Goal: Task Accomplishment & Management: Complete application form

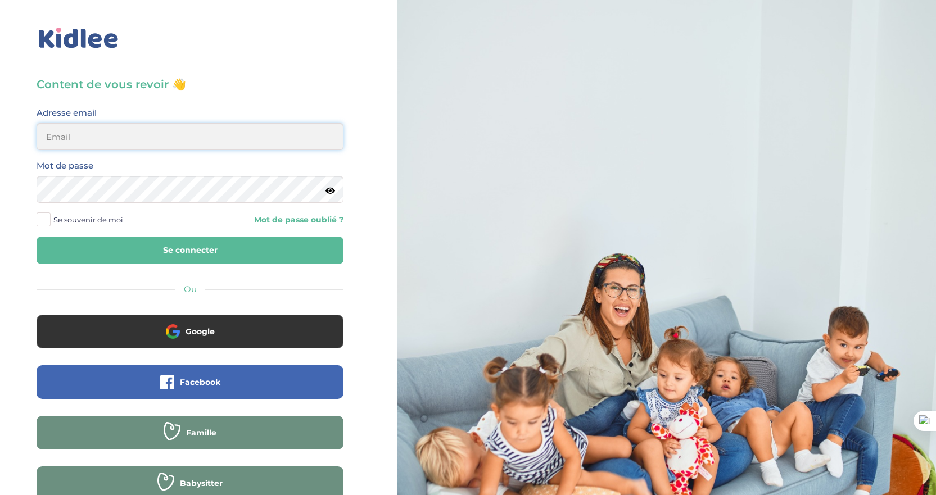
click at [93, 141] on input "email" at bounding box center [190, 136] width 307 height 27
type input "perrinegarcia@gmail.com"
click at [37, 237] on button "Se connecter" at bounding box center [190, 251] width 307 height 28
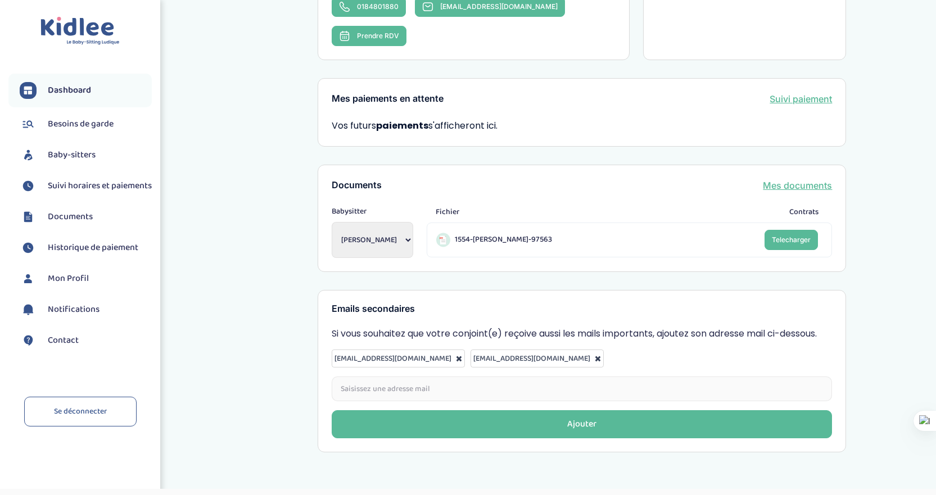
scroll to position [303, 0]
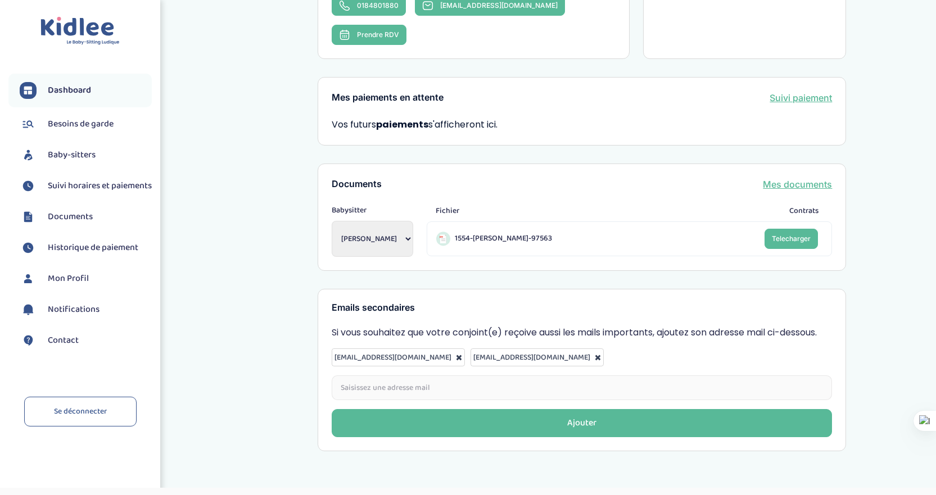
click at [791, 234] on span "Telecharger" at bounding box center [791, 238] width 39 height 8
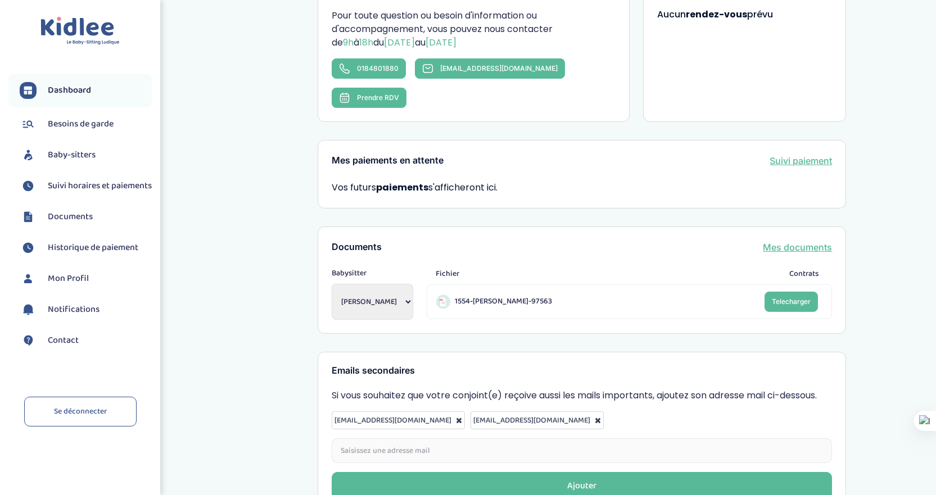
scroll to position [134, 0]
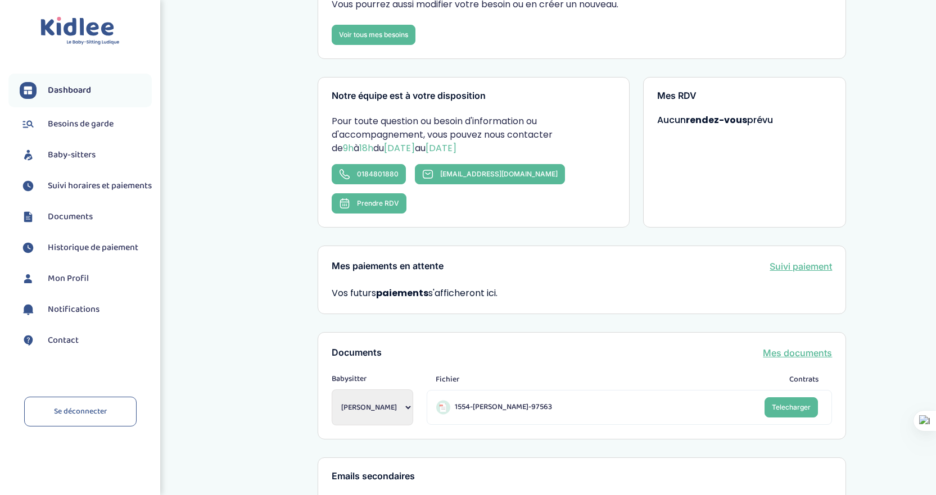
click at [59, 152] on span "Baby-sitters" at bounding box center [72, 154] width 48 height 13
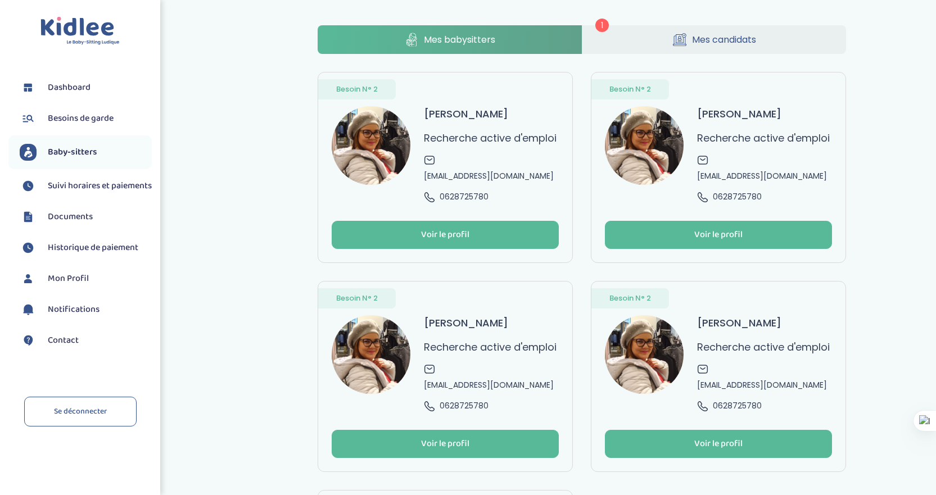
click at [71, 185] on span "Suivi horaires et paiements" at bounding box center [100, 185] width 104 height 13
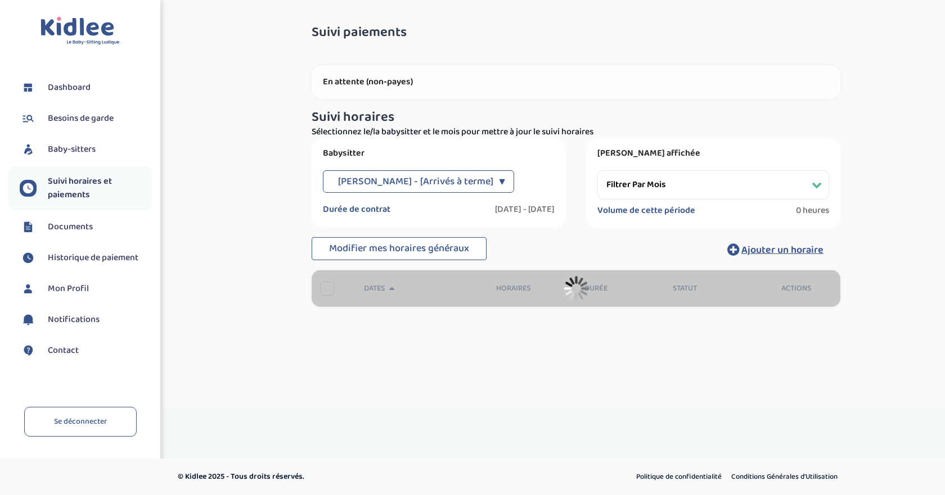
select select "[DATE]"
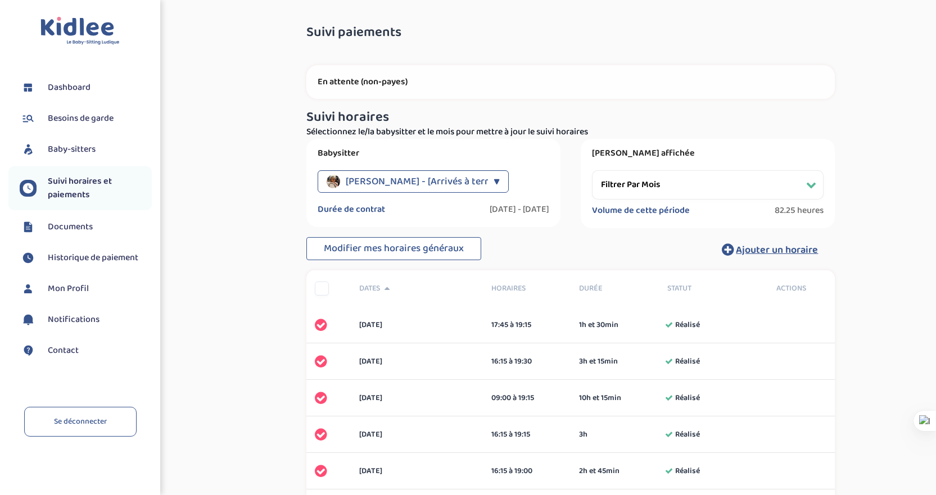
click at [60, 88] on span "Dashboard" at bounding box center [69, 87] width 43 height 13
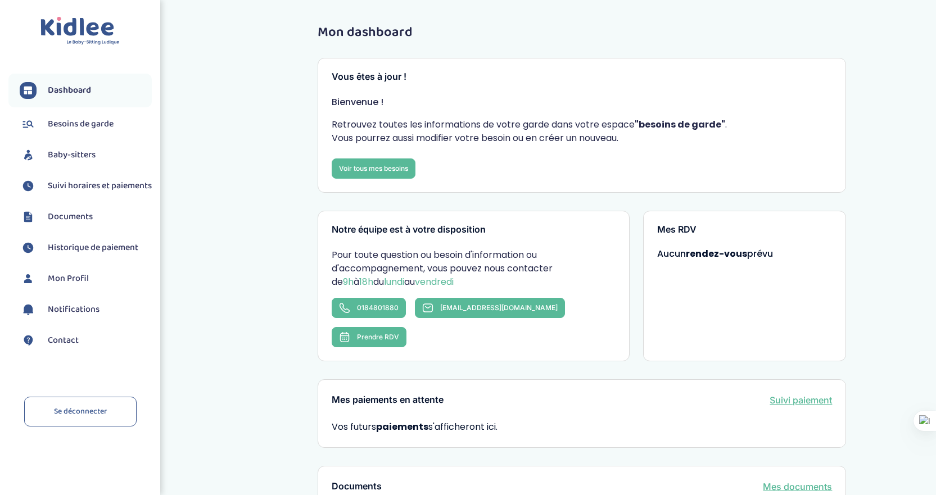
click at [73, 87] on span "Dashboard" at bounding box center [69, 90] width 43 height 13
click at [57, 151] on span "Baby-sitters" at bounding box center [72, 154] width 48 height 13
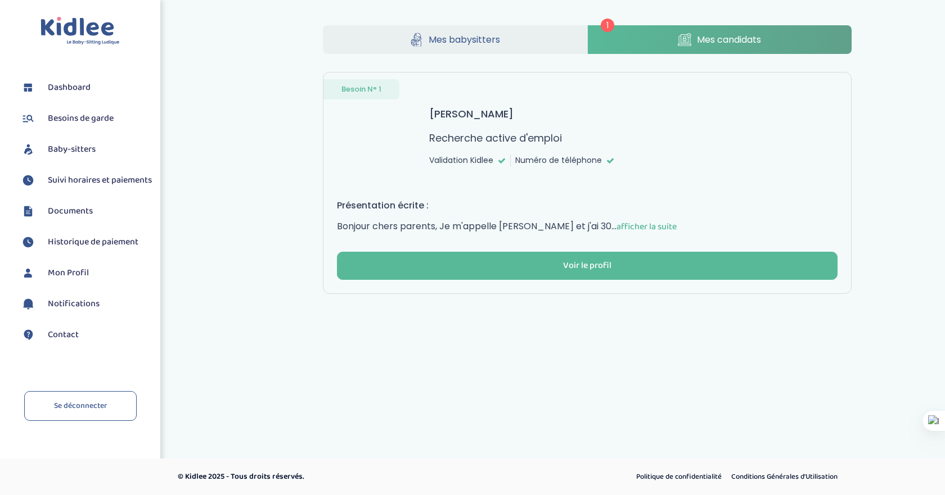
click at [589, 265] on div "Voir le profil" at bounding box center [587, 266] width 48 height 13
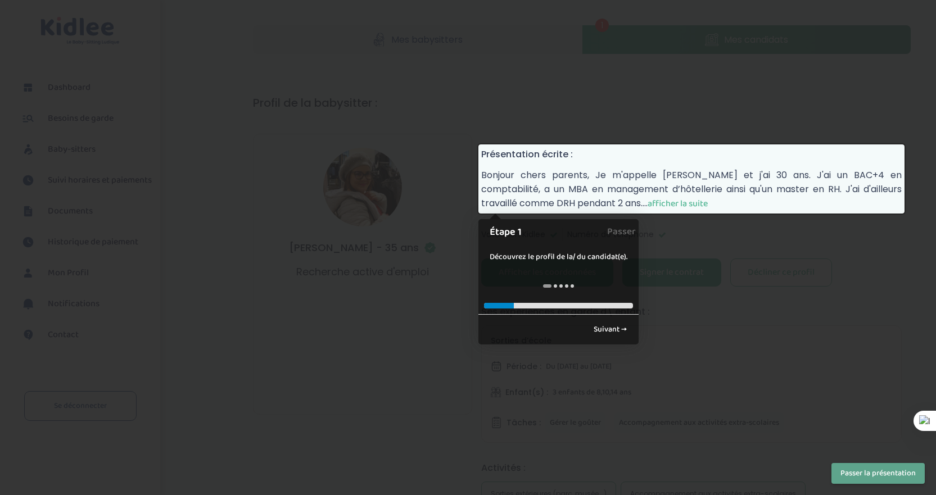
click at [611, 327] on link "Suivant →" at bounding box center [611, 330] width 46 height 19
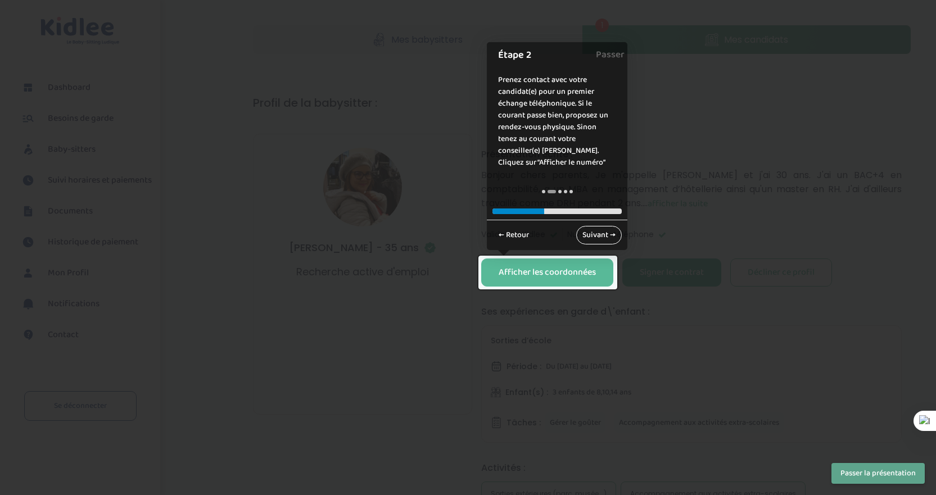
click at [602, 237] on link "Suivant →" at bounding box center [599, 235] width 46 height 19
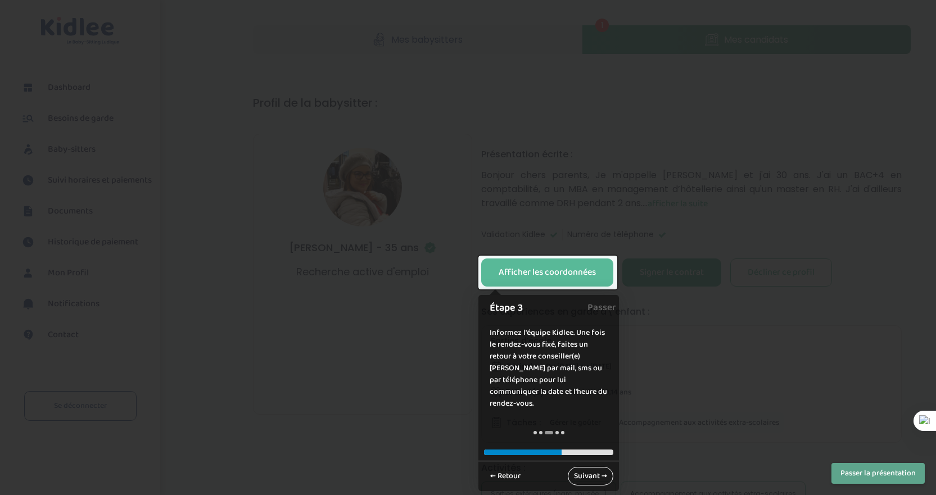
click at [588, 468] on link "Suivant →" at bounding box center [591, 476] width 46 height 19
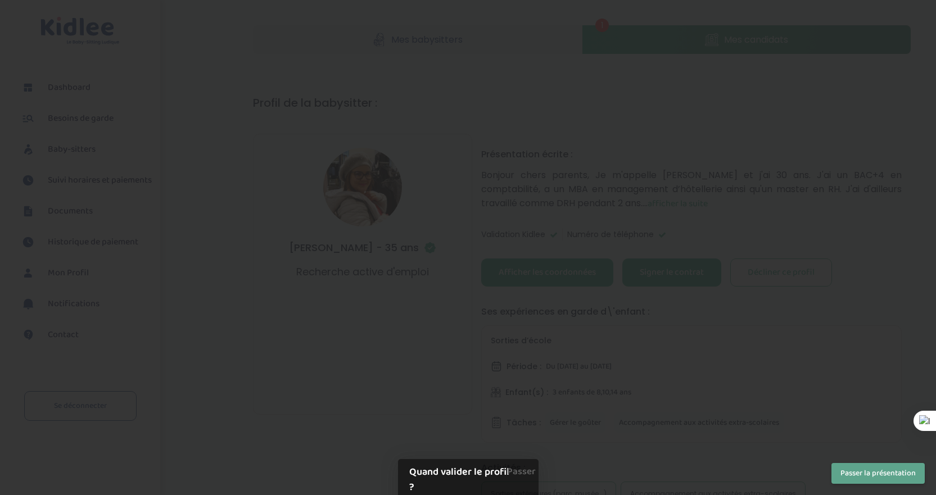
scroll to position [358, 0]
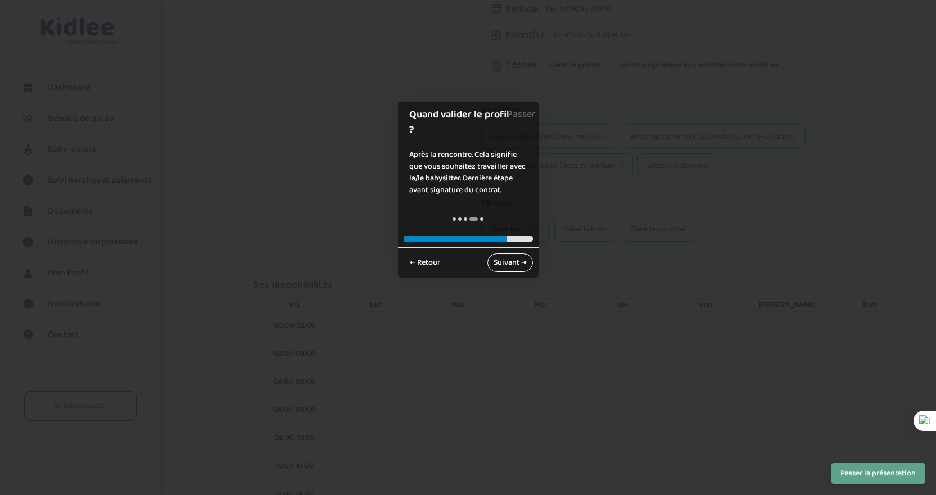
click at [505, 254] on link "Suivant →" at bounding box center [511, 263] width 46 height 19
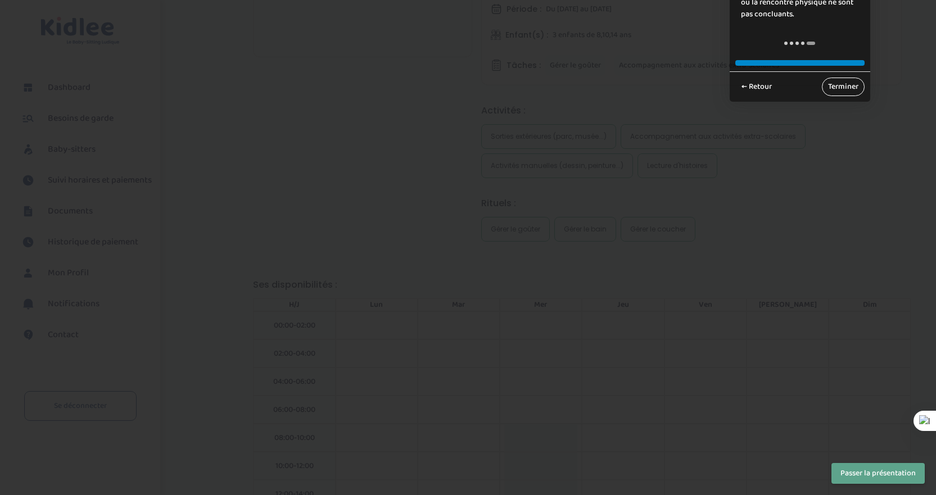
scroll to position [8, 0]
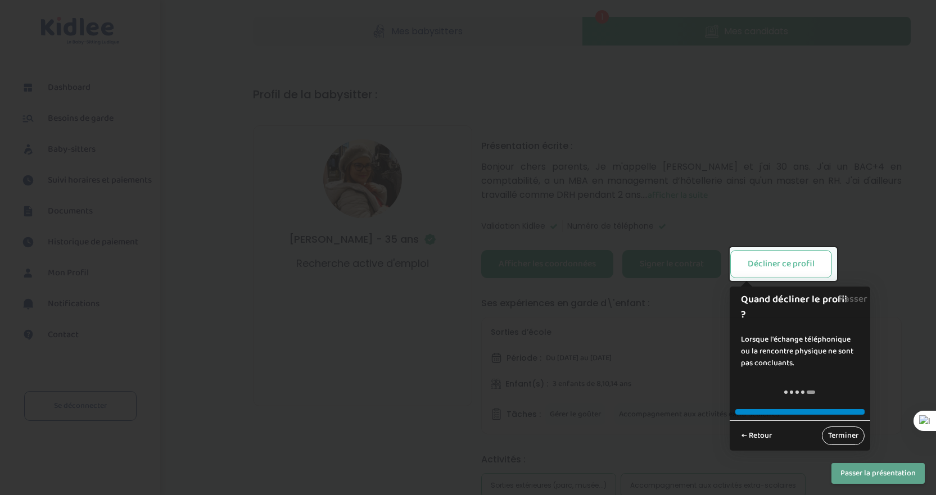
click at [844, 438] on link "Terminer" at bounding box center [843, 436] width 43 height 19
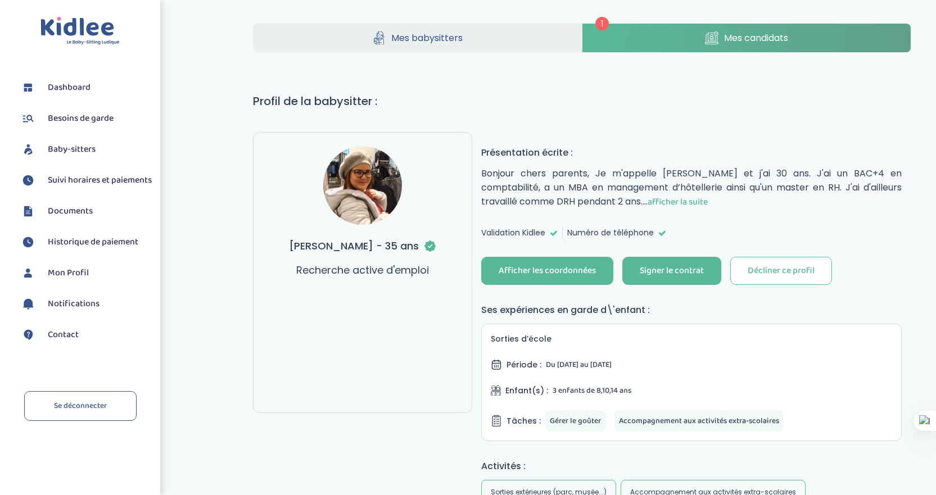
scroll to position [0, 0]
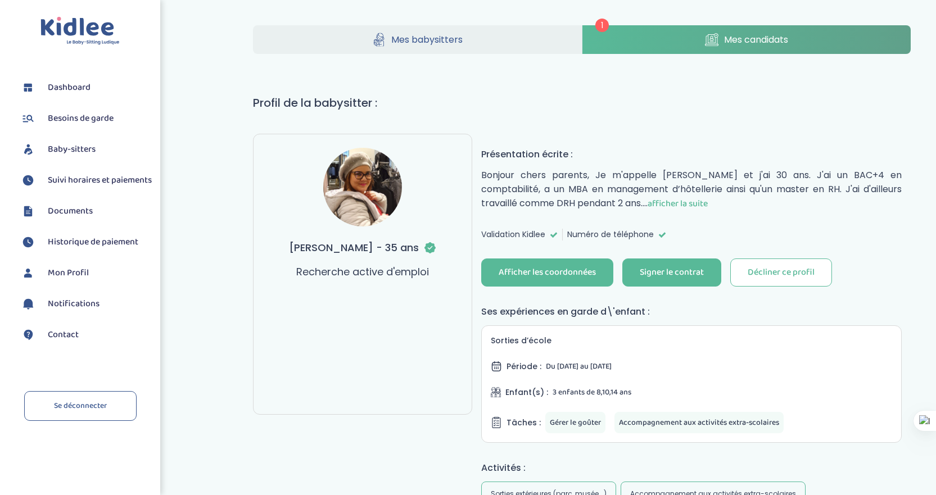
click at [665, 273] on div "Signer le contrat" at bounding box center [672, 273] width 64 height 13
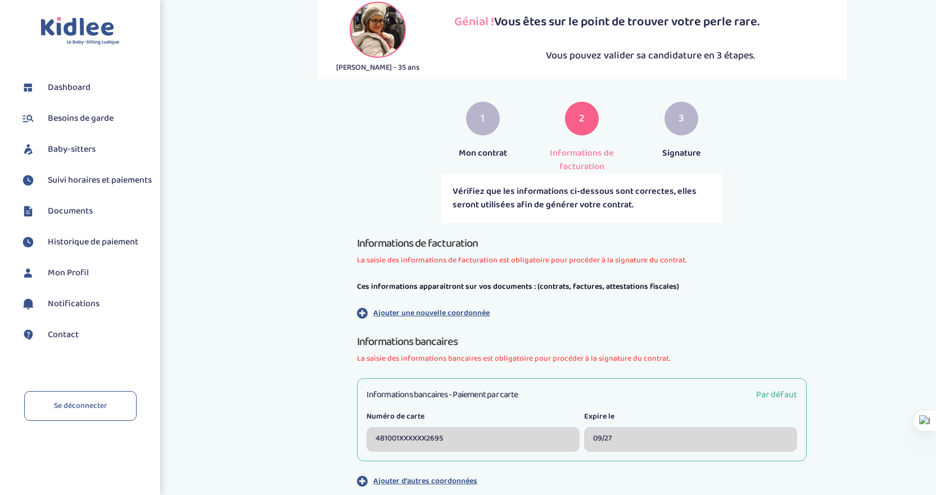
scroll to position [169, 0]
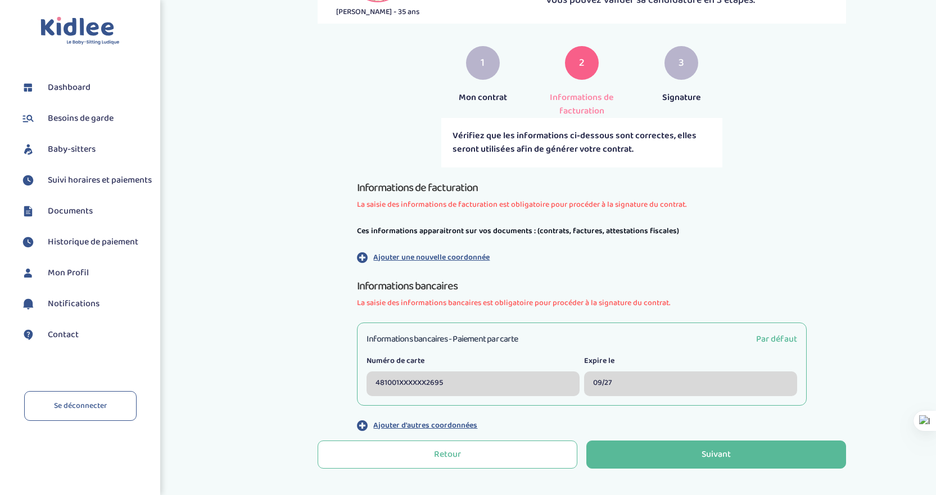
click at [706, 458] on div "Suivant" at bounding box center [716, 455] width 29 height 13
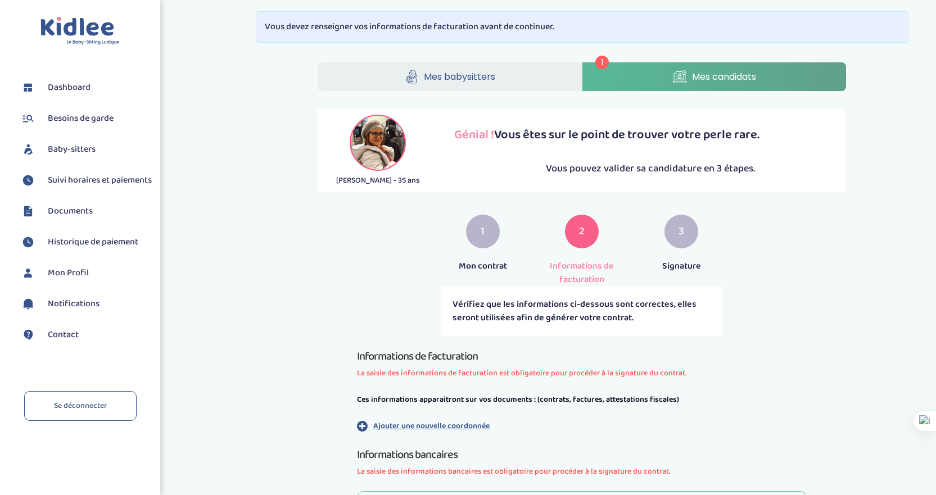
scroll to position [220, 0]
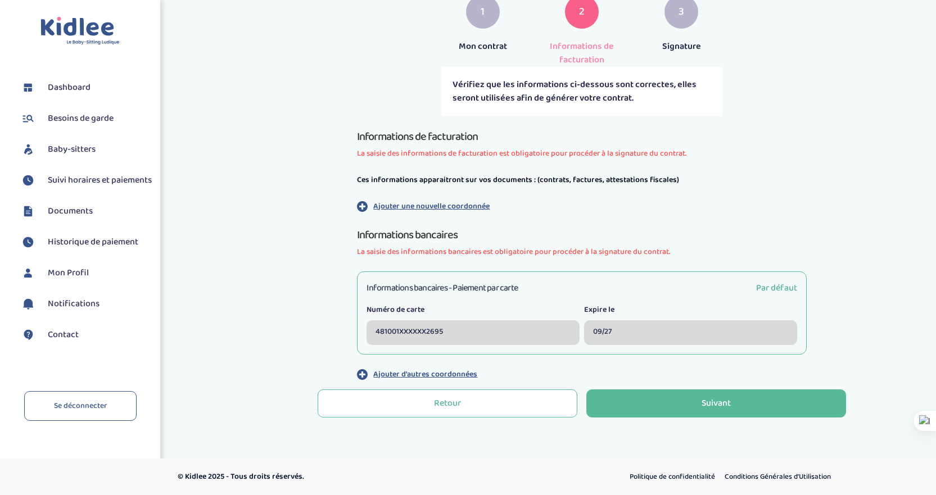
click at [683, 390] on button "Suivant" at bounding box center [717, 404] width 260 height 28
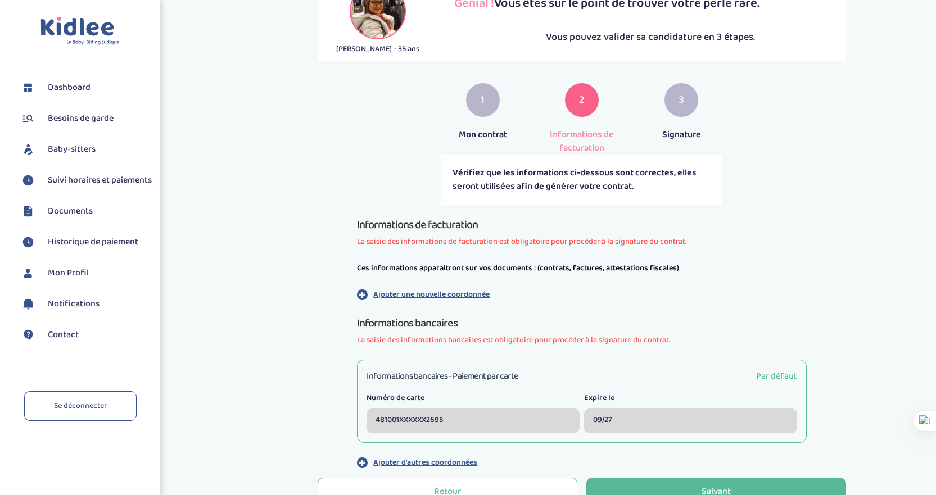
scroll to position [169, 0]
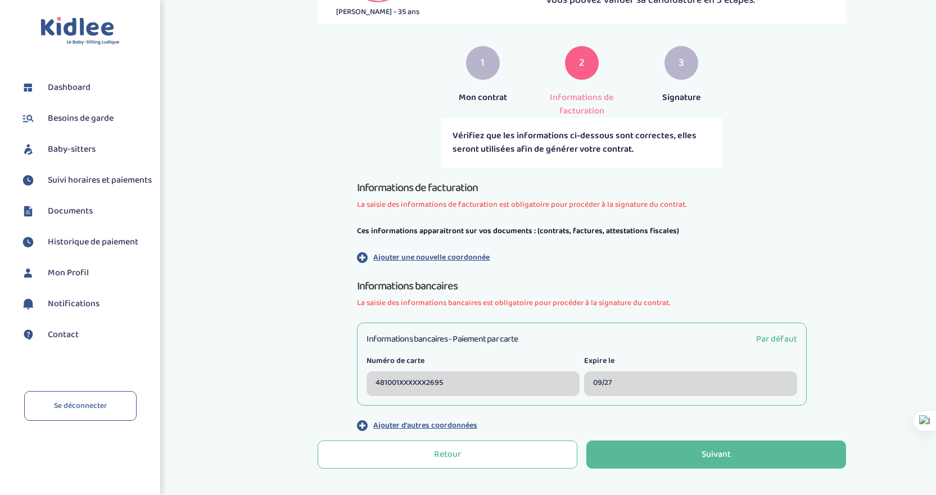
click at [700, 447] on button "Suivant" at bounding box center [717, 455] width 260 height 28
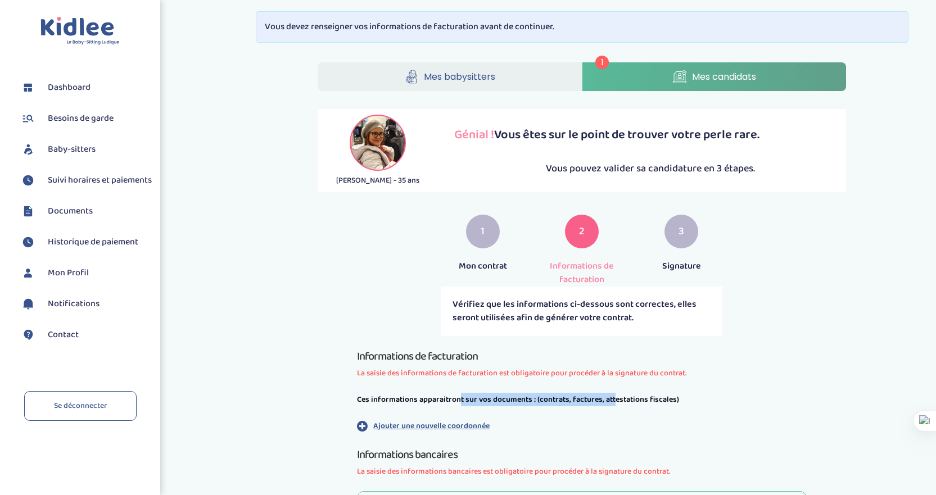
drag, startPoint x: 459, startPoint y: 396, endPoint x: 612, endPoint y: 395, distance: 153.0
click at [612, 395] on p "Ces informations apparaitront sur vos documents : (contrats, factures, attestat…" at bounding box center [582, 399] width 450 height 13
click at [511, 430] on button "Ajouter une nouvelle coordonnée" at bounding box center [582, 426] width 450 height 12
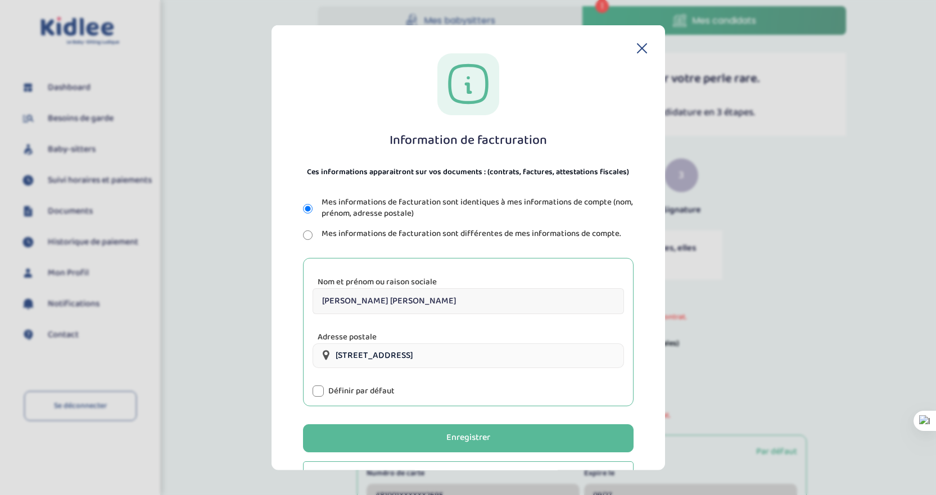
scroll to position [39, 0]
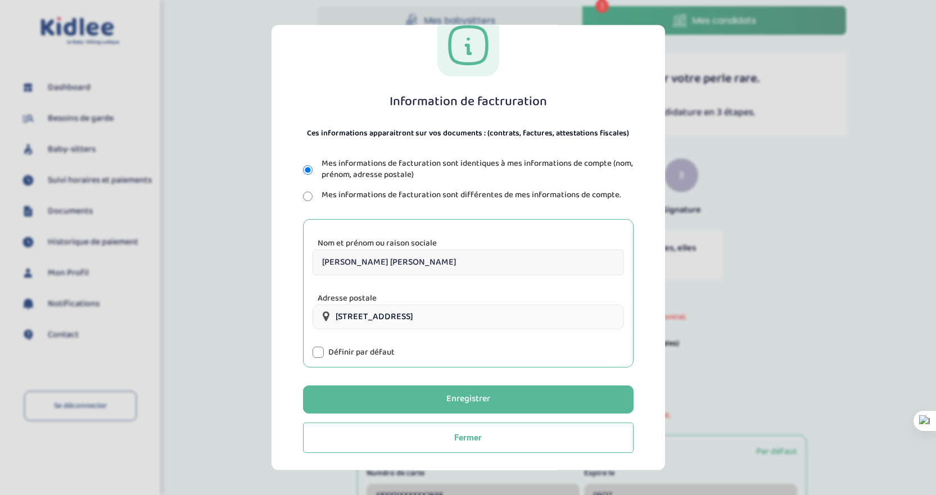
click at [517, 399] on button "Enregistrer" at bounding box center [468, 399] width 331 height 28
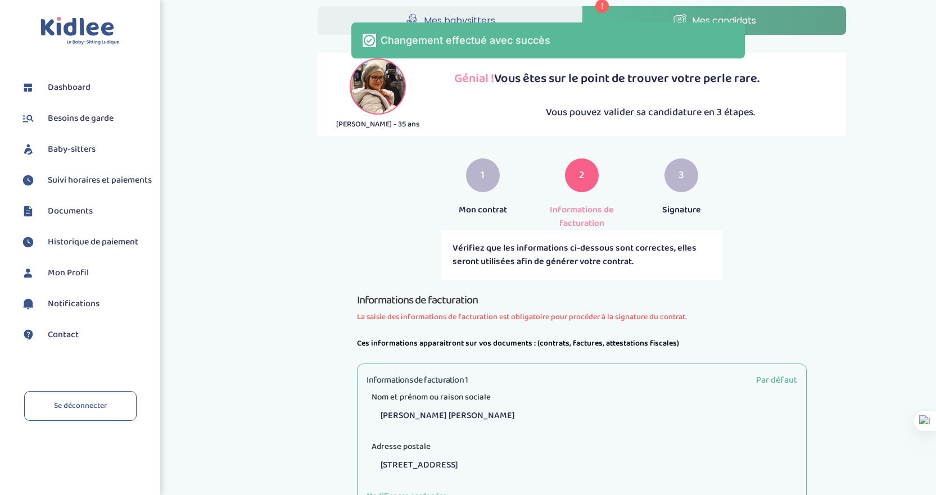
click at [896, 368] on div "1 Mes babysitters Mes candidats Nesrine Bessai - 35 ans Génial ! Vous êtes sur …" at bounding box center [582, 377] width 708 height 759
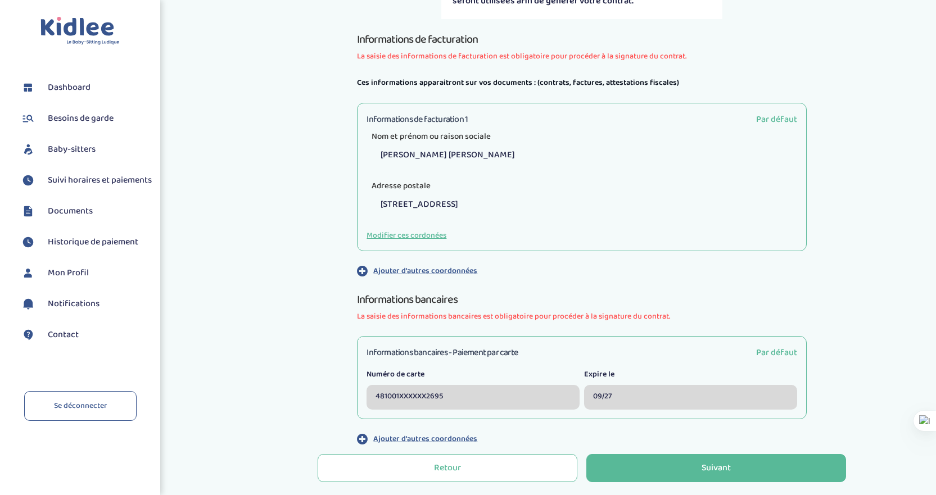
scroll to position [337, 0]
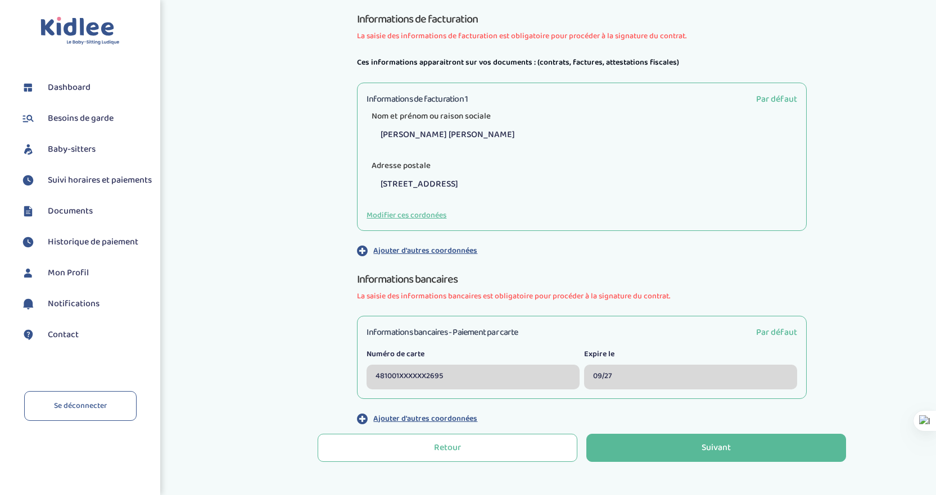
click at [621, 453] on button "Suivant" at bounding box center [717, 448] width 260 height 28
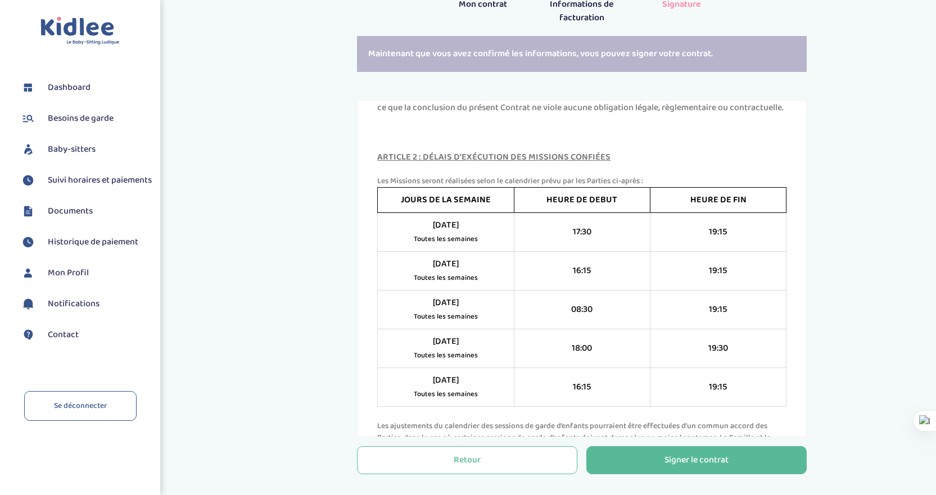
scroll to position [900, 0]
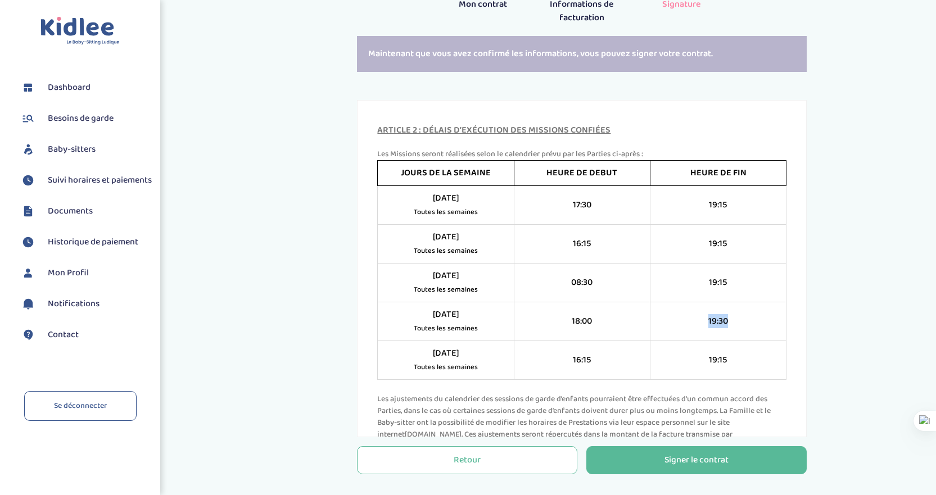
drag, startPoint x: 702, startPoint y: 351, endPoint x: 739, endPoint y: 353, distance: 36.6
click at [739, 341] on td "19:30" at bounding box center [719, 321] width 136 height 39
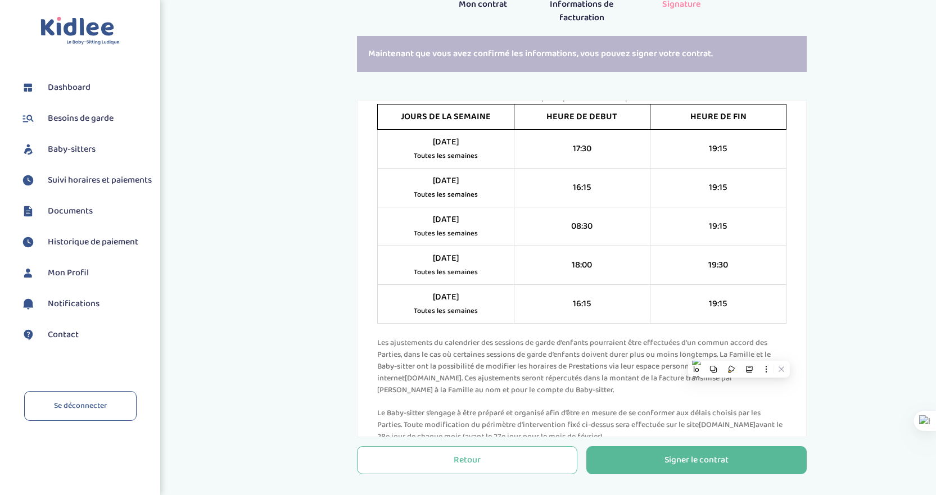
click at [822, 347] on div "Nesrine Bessai - 35 ans Génial ! Vous êtes sur le point de trouver votre perle …" at bounding box center [581, 163] width 545 height 632
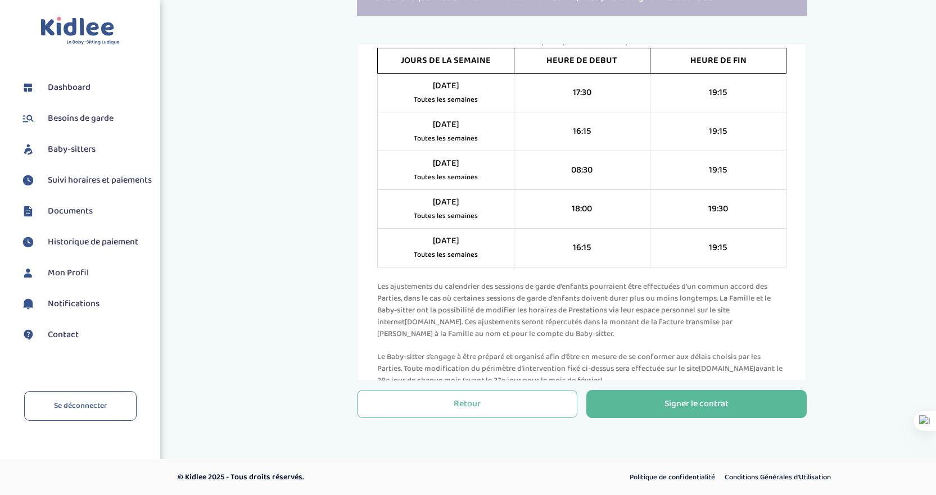
click at [700, 404] on div "Signer le contrat" at bounding box center [697, 404] width 64 height 13
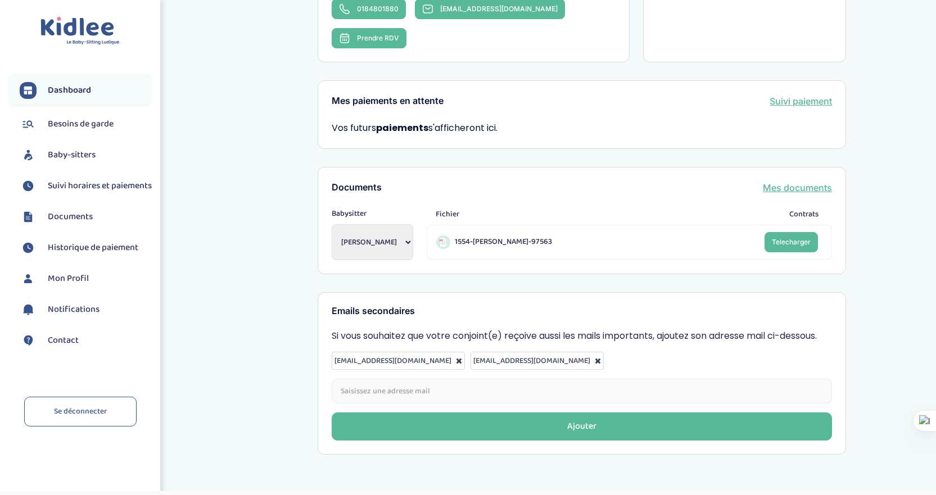
scroll to position [295, 0]
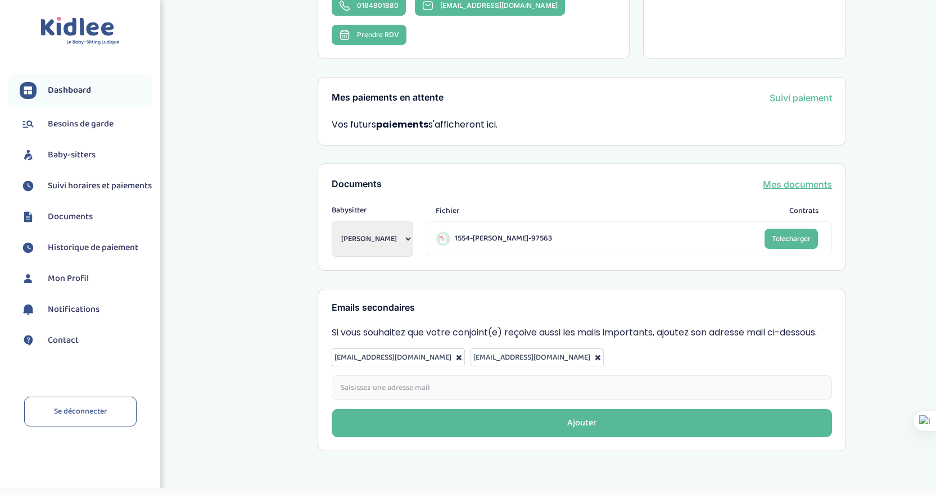
click at [887, 309] on div "Mon dashboard Contrat signé [PERSON_NAME], vous venez de finaliser la signature…" at bounding box center [582, 91] width 708 height 738
